Goal: Find specific page/section: Find specific page/section

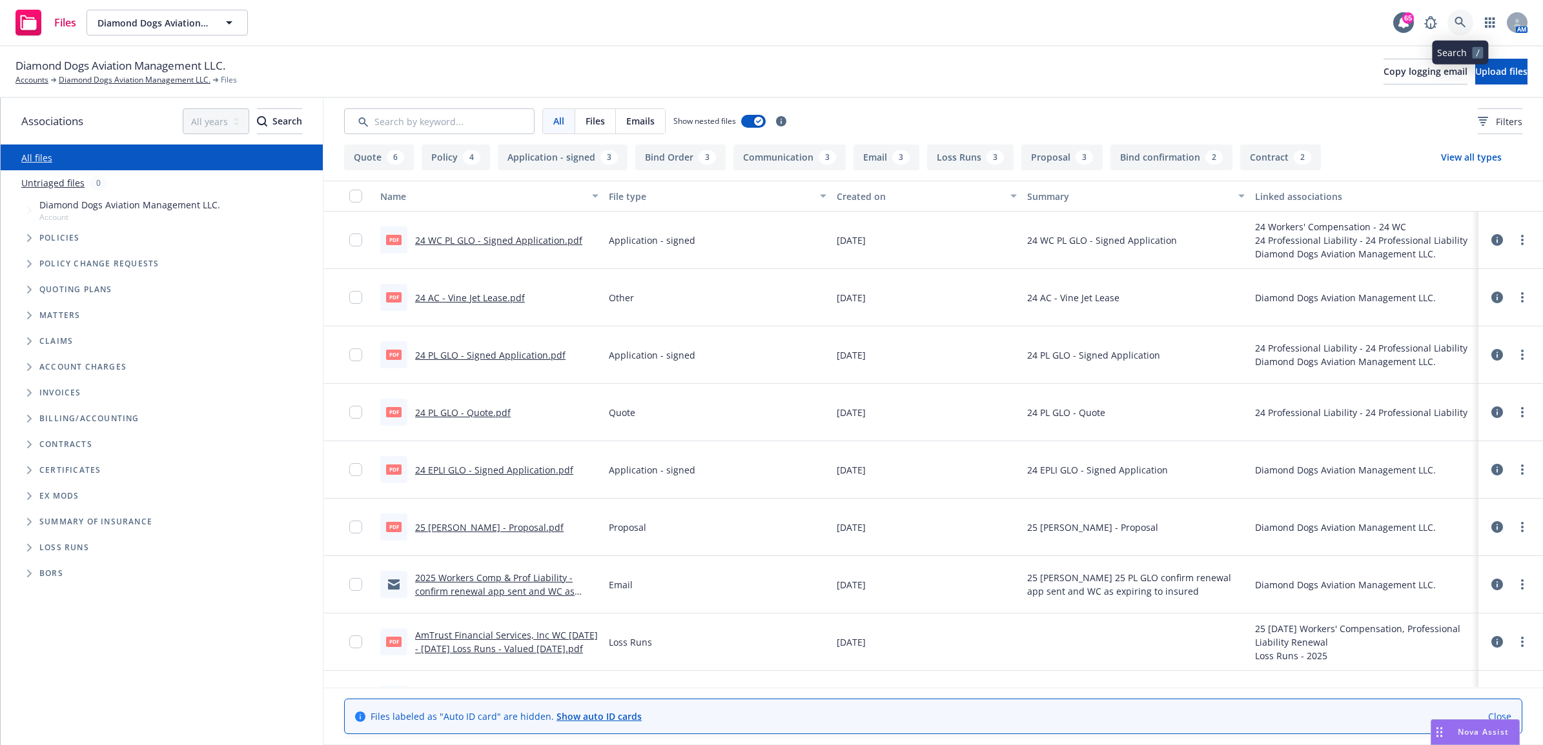
click at [1462, 23] on icon at bounding box center [1460, 23] width 12 height 12
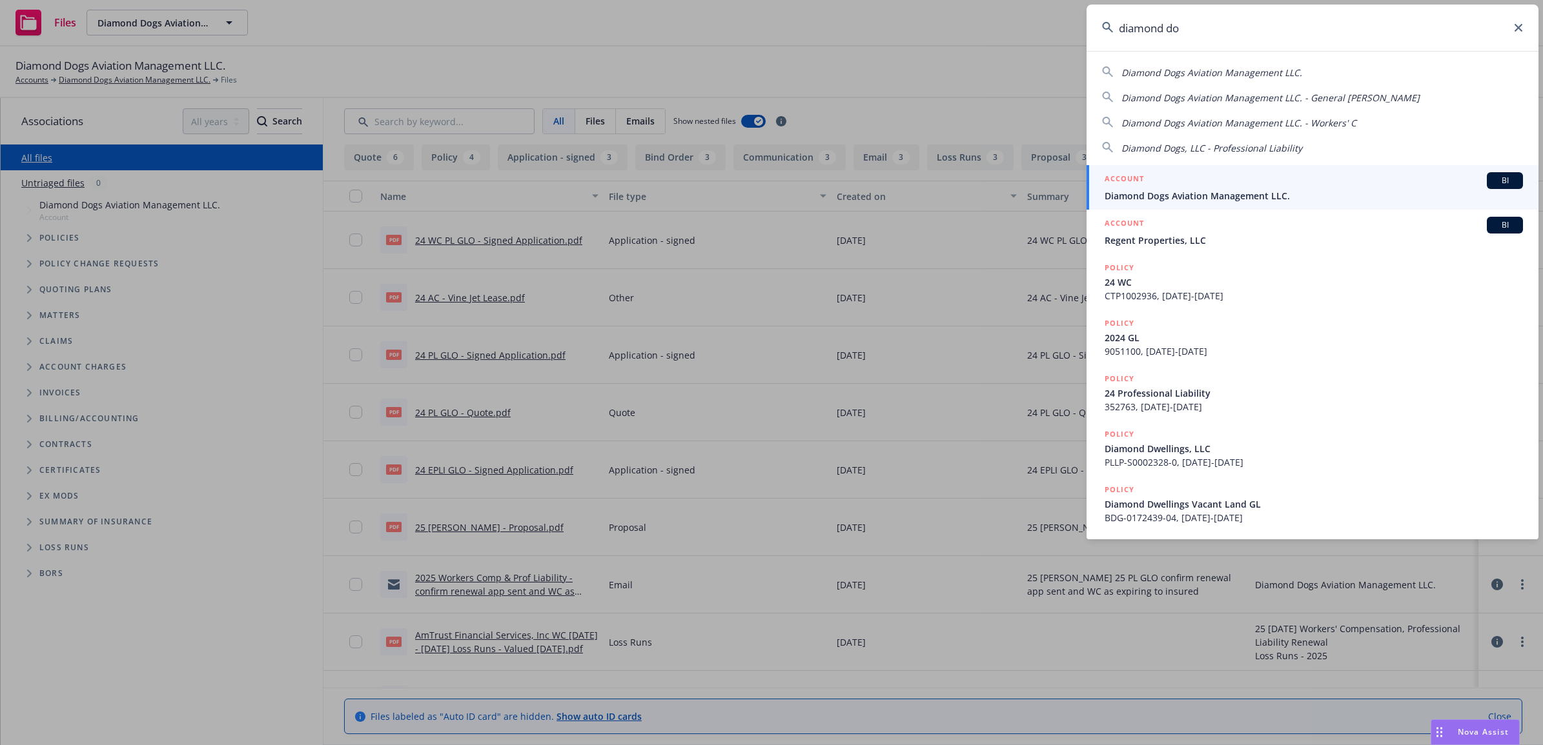
type input "diamond do"
click at [1254, 185] on div "ACCOUNT BI" at bounding box center [1313, 180] width 418 height 17
